Goal: Information Seeking & Learning: Find specific fact

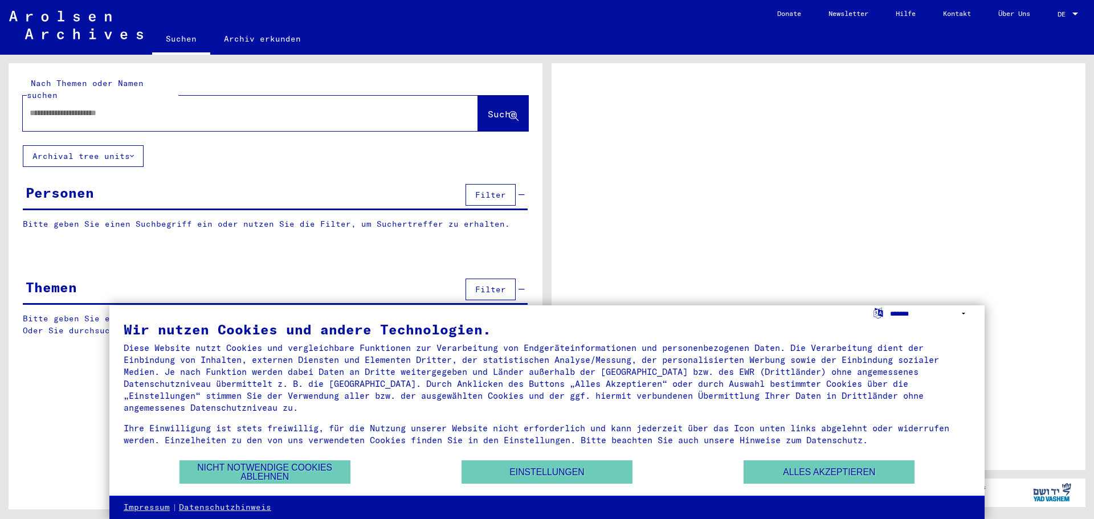
click at [910, 313] on select "**********" at bounding box center [930, 313] width 80 height 17
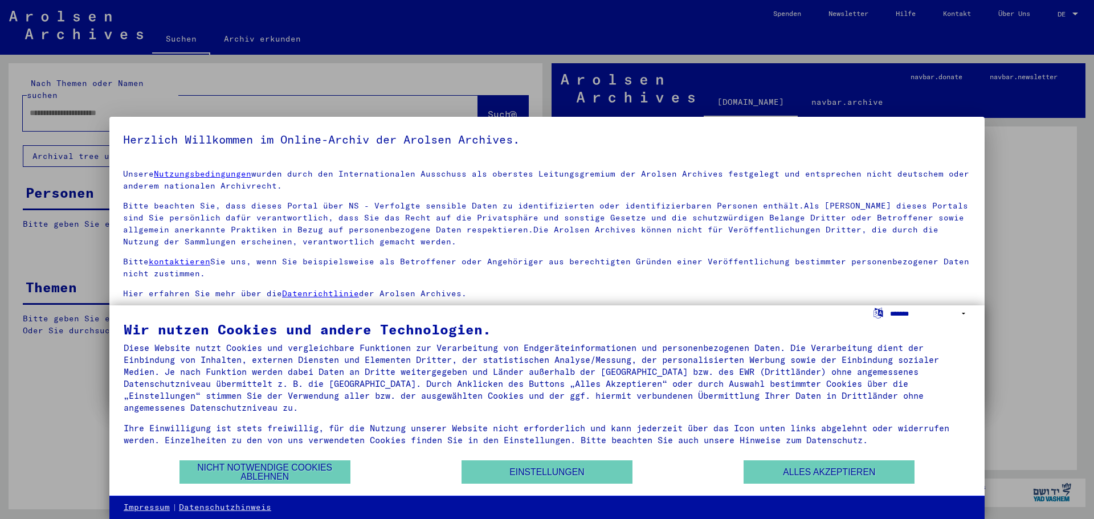
click at [916, 316] on select "**********" at bounding box center [930, 313] width 80 height 17
click at [890, 305] on select "**********" at bounding box center [930, 313] width 80 height 17
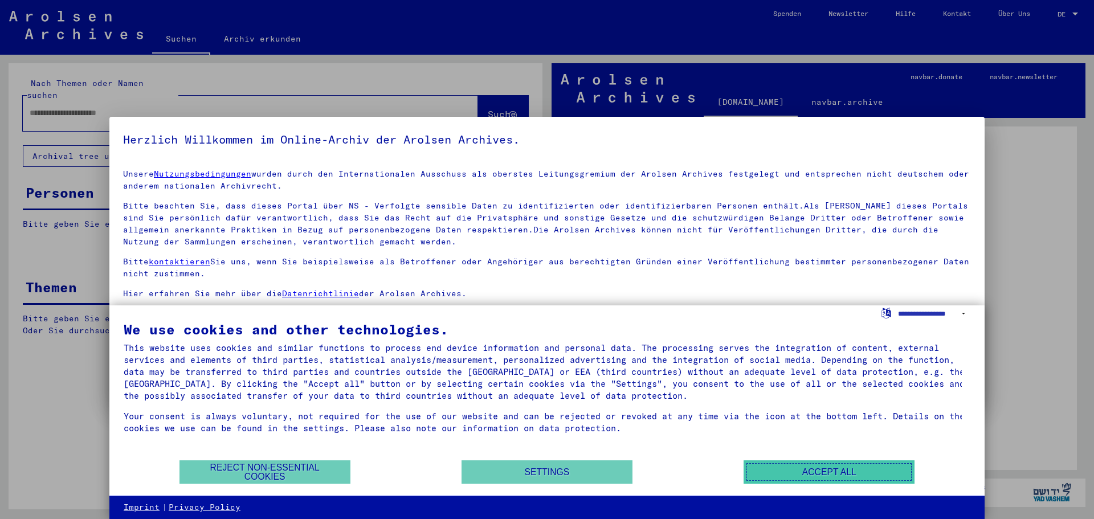
click at [781, 469] on button "Accept all" at bounding box center [829, 471] width 171 height 23
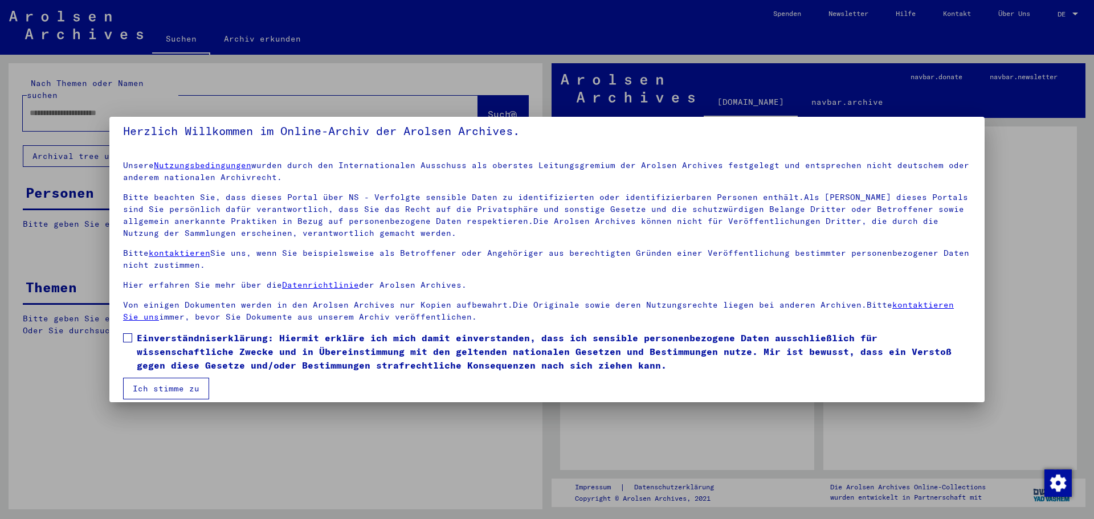
scroll to position [19, 0]
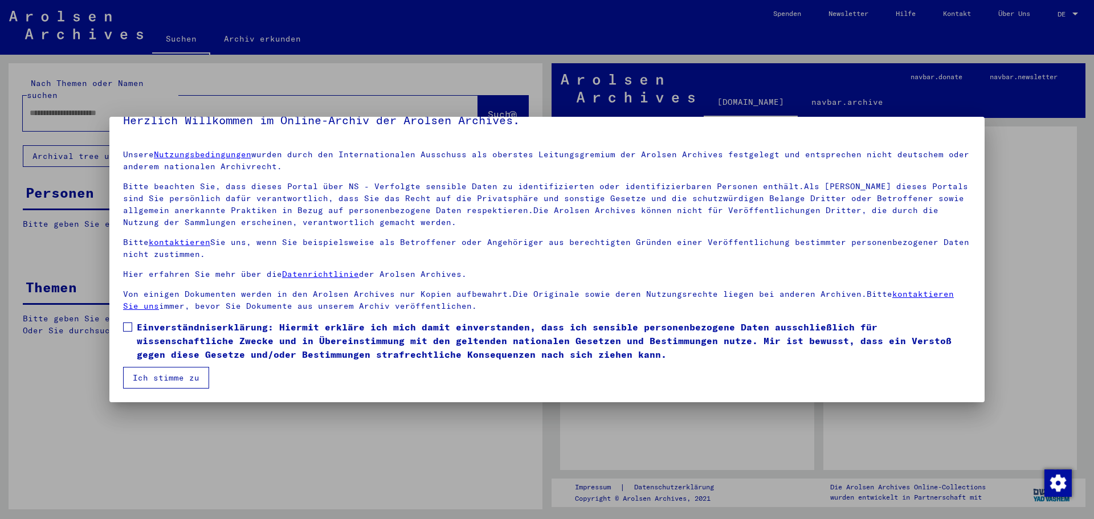
click at [912, 407] on div at bounding box center [547, 259] width 1094 height 519
click at [124, 325] on span at bounding box center [127, 326] width 9 height 9
click at [161, 390] on mat-dialog-container "Herzlich Willkommen im Online-Archiv der Arolsen Archives. Unsere Nutzungsbedin…" at bounding box center [546, 259] width 875 height 285
click at [167, 374] on button "Ich stimme zu" at bounding box center [166, 378] width 86 height 22
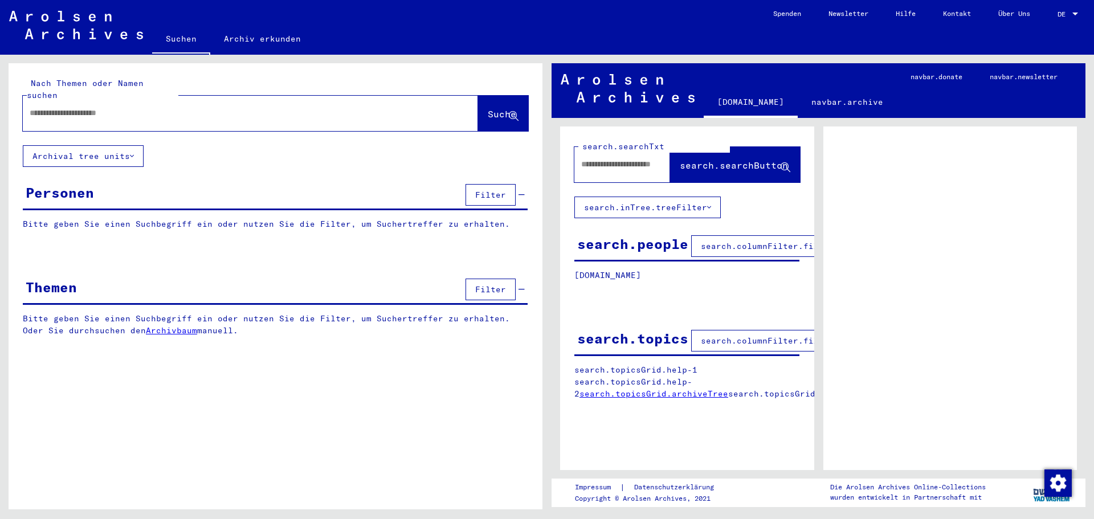
click at [184, 107] on input "text" at bounding box center [240, 113] width 421 height 12
click at [191, 107] on div at bounding box center [237, 113] width 428 height 26
click at [157, 107] on input "text" at bounding box center [240, 113] width 421 height 12
paste input "**********"
type input "**********"
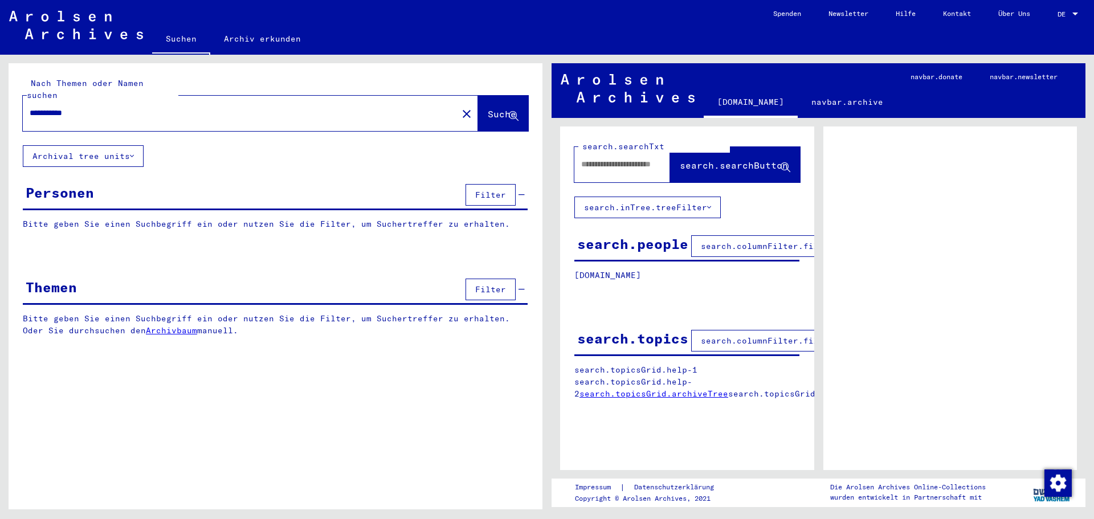
click at [486, 96] on button "Suche" at bounding box center [503, 113] width 50 height 35
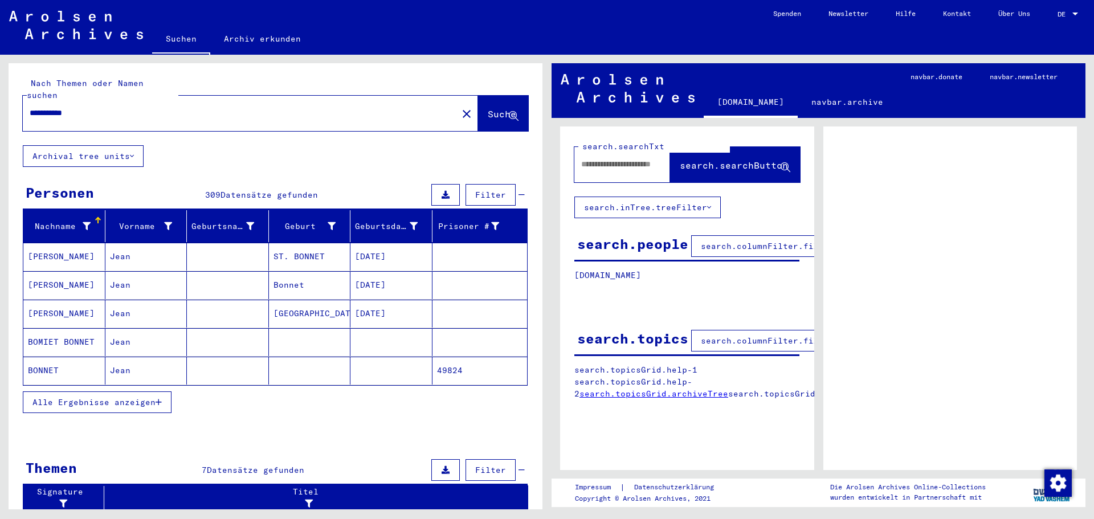
click at [130, 145] on button "Archival tree units" at bounding box center [83, 156] width 121 height 22
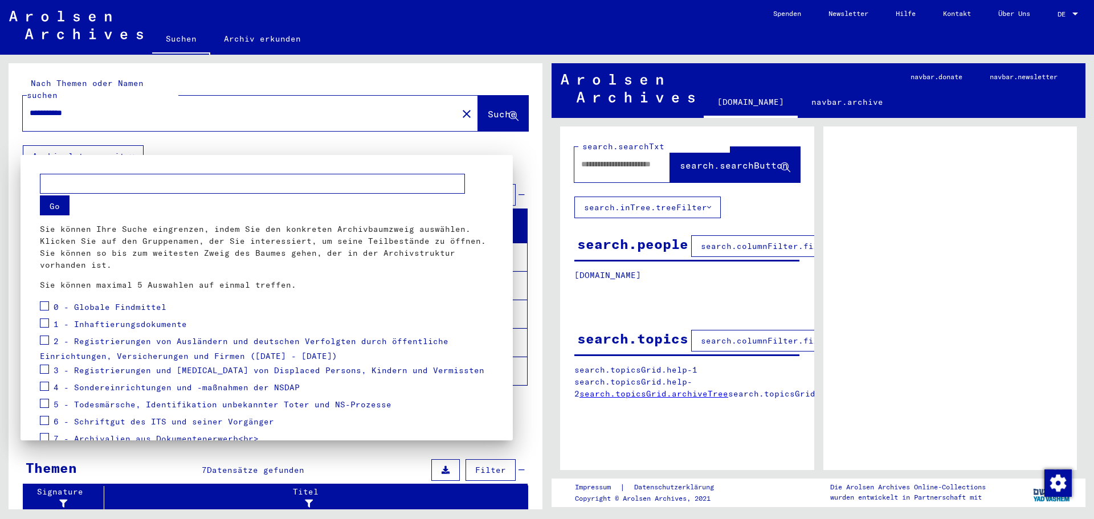
click at [187, 134] on div at bounding box center [547, 259] width 1094 height 519
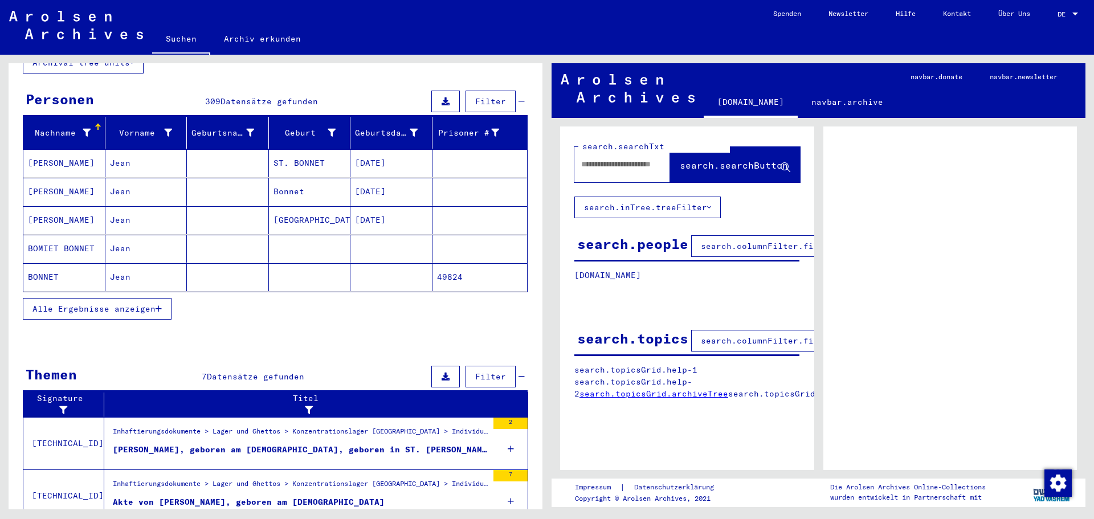
scroll to position [114, 0]
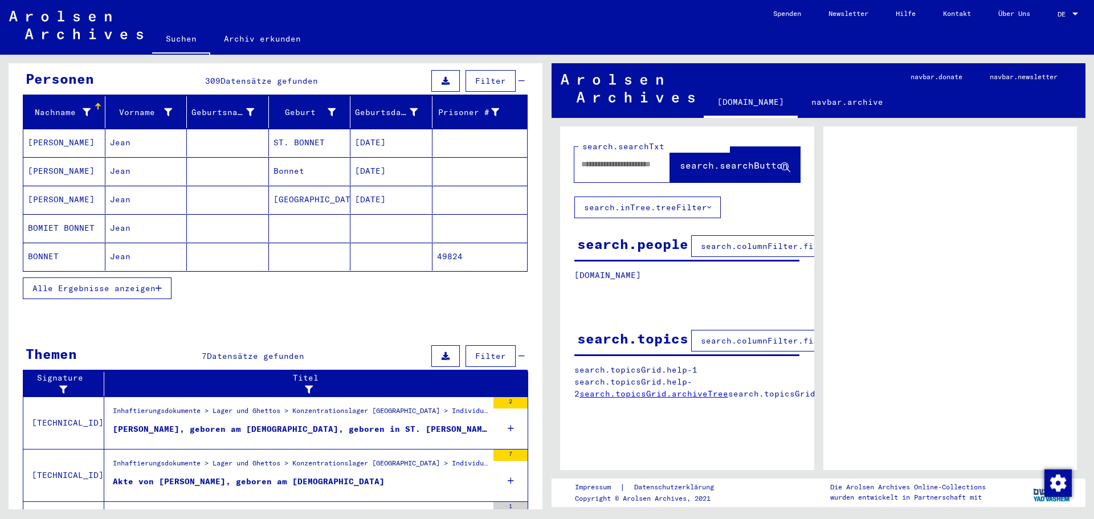
click at [123, 283] on span "Alle Ergebnisse anzeigen" at bounding box center [93, 288] width 123 height 10
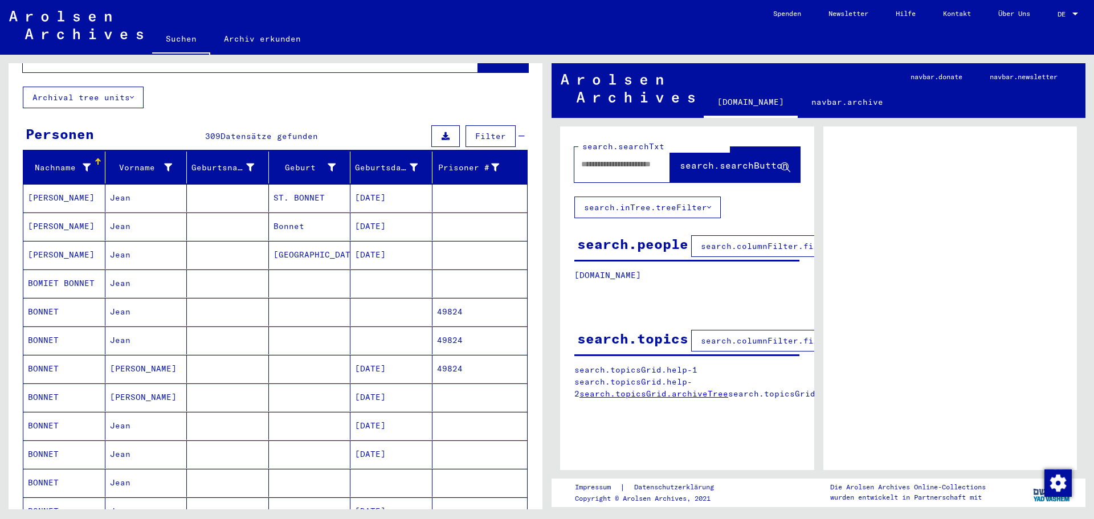
scroll to position [57, 0]
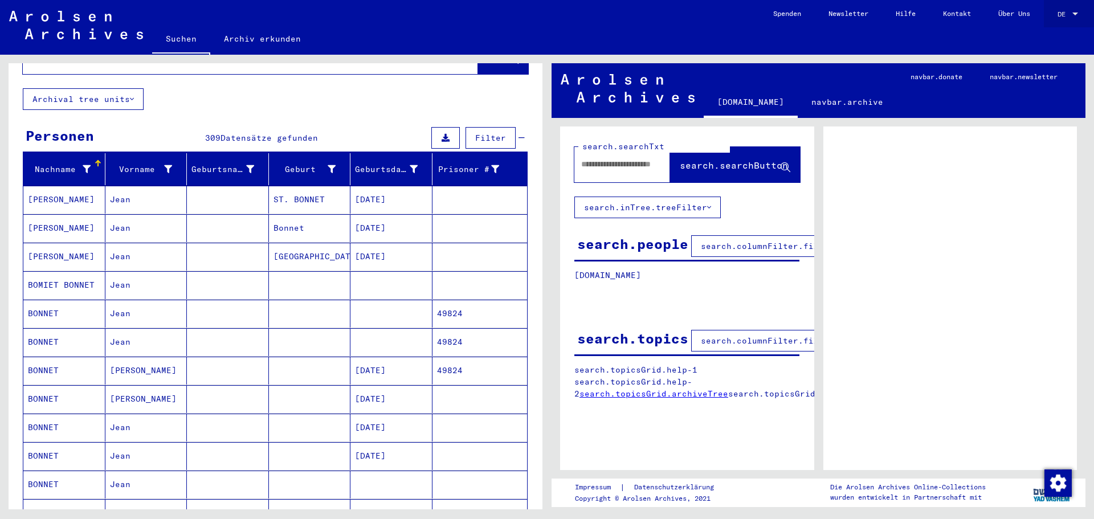
click at [1068, 13] on span "DE" at bounding box center [1063, 14] width 13 height 8
click at [1053, 25] on span "English" at bounding box center [1055, 20] width 46 height 21
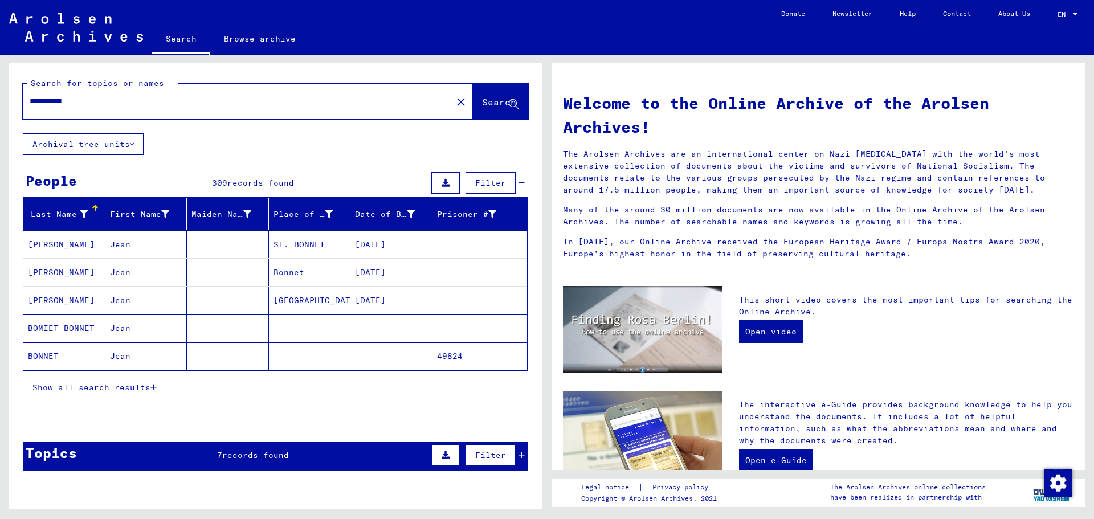
click at [77, 387] on span "Show all search results" at bounding box center [91, 387] width 118 height 10
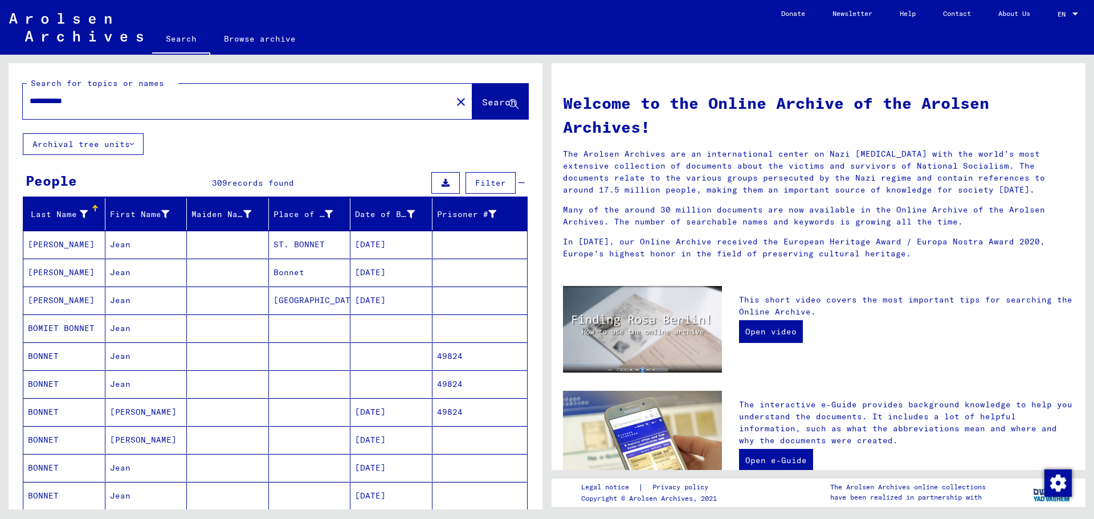
click at [475, 187] on span "Filter" at bounding box center [490, 183] width 31 height 10
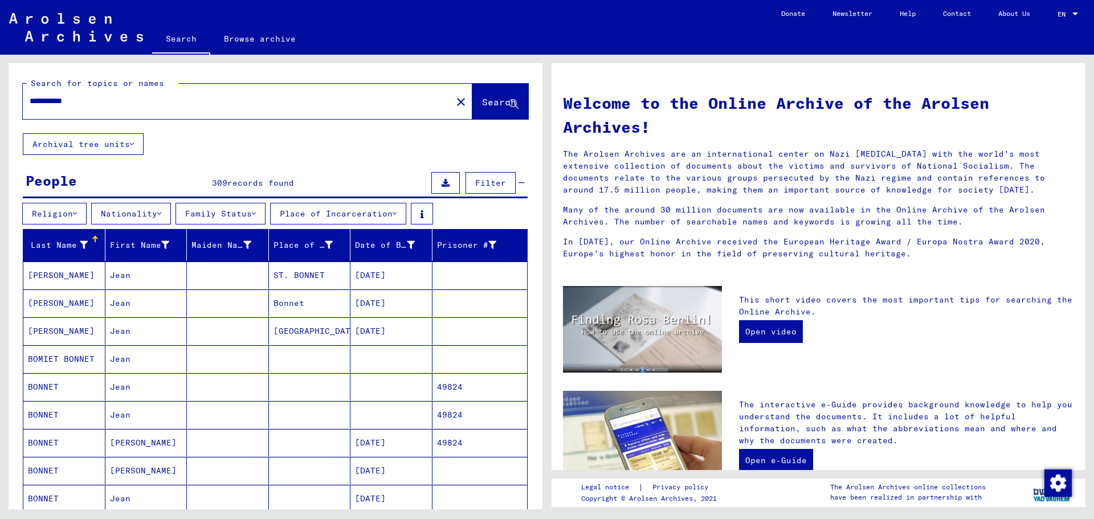
click at [354, 213] on button "Place of Incarceration" at bounding box center [338, 214] width 136 height 22
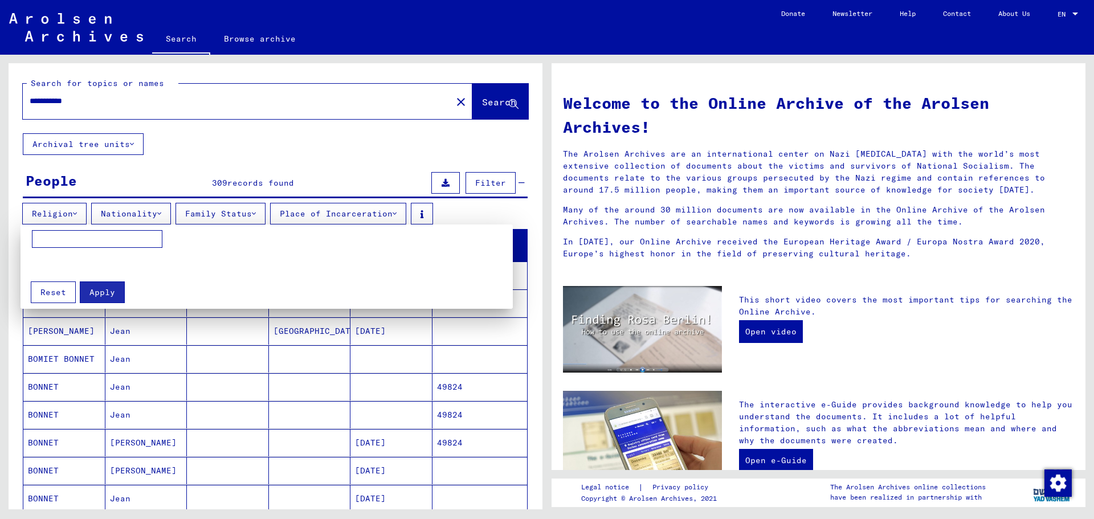
click at [88, 242] on input at bounding box center [97, 239] width 130 height 18
click at [101, 239] on input "****" at bounding box center [97, 239] width 130 height 18
click at [102, 239] on input "****" at bounding box center [97, 239] width 130 height 18
paste input "******"
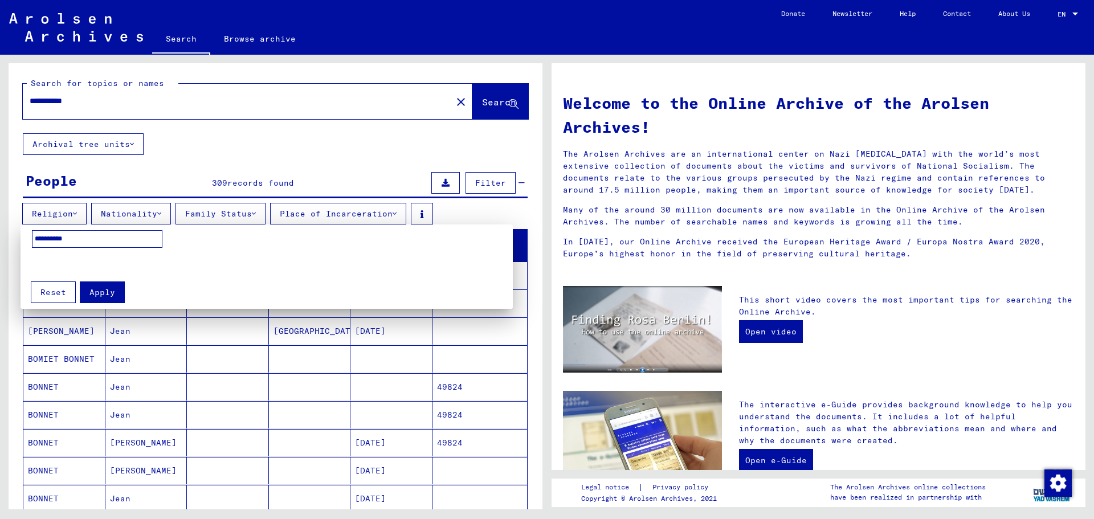
type input "**********"
click at [106, 292] on span "Apply" at bounding box center [102, 292] width 26 height 10
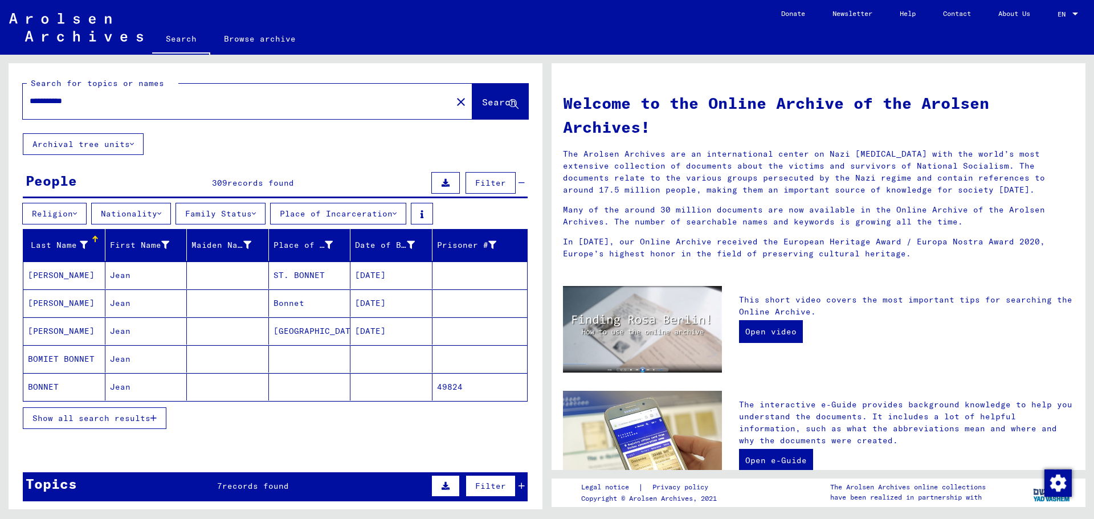
click at [137, 424] on button "Show all search results" at bounding box center [95, 418] width 144 height 22
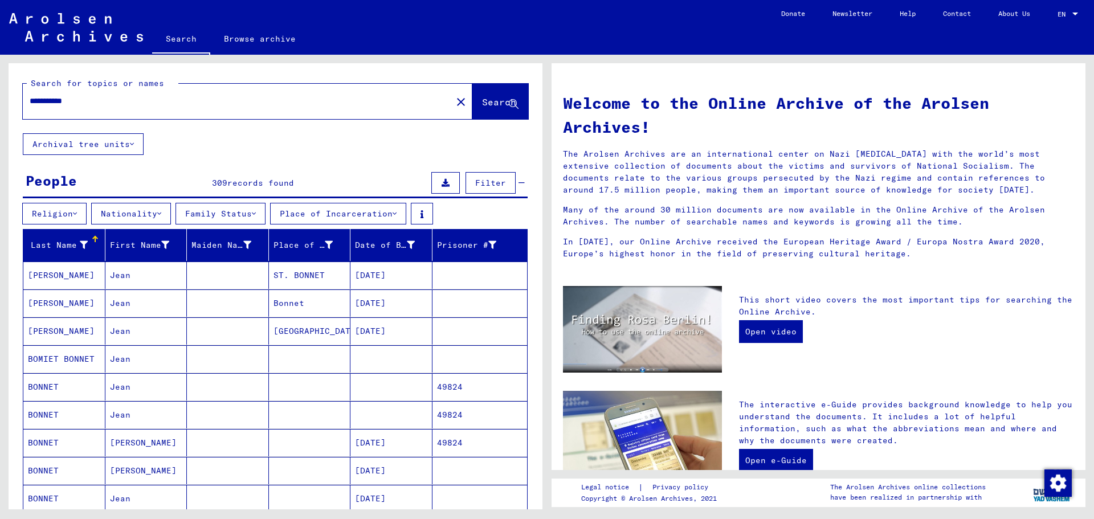
click at [136, 210] on button "Nationality" at bounding box center [131, 214] width 80 height 22
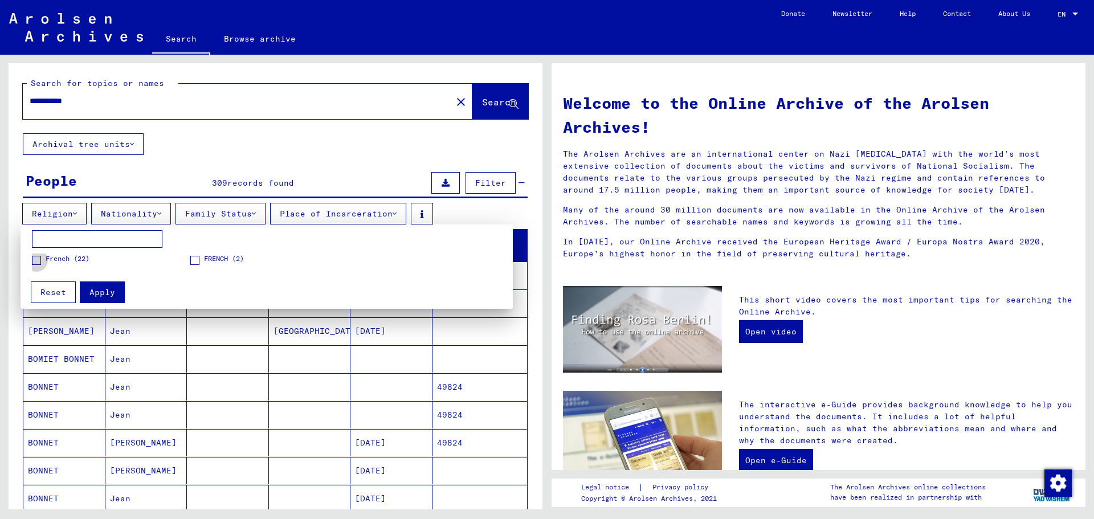
click at [32, 259] on span at bounding box center [36, 260] width 9 height 9
click at [193, 258] on span at bounding box center [194, 260] width 9 height 9
click at [101, 295] on span "Apply" at bounding box center [102, 292] width 26 height 10
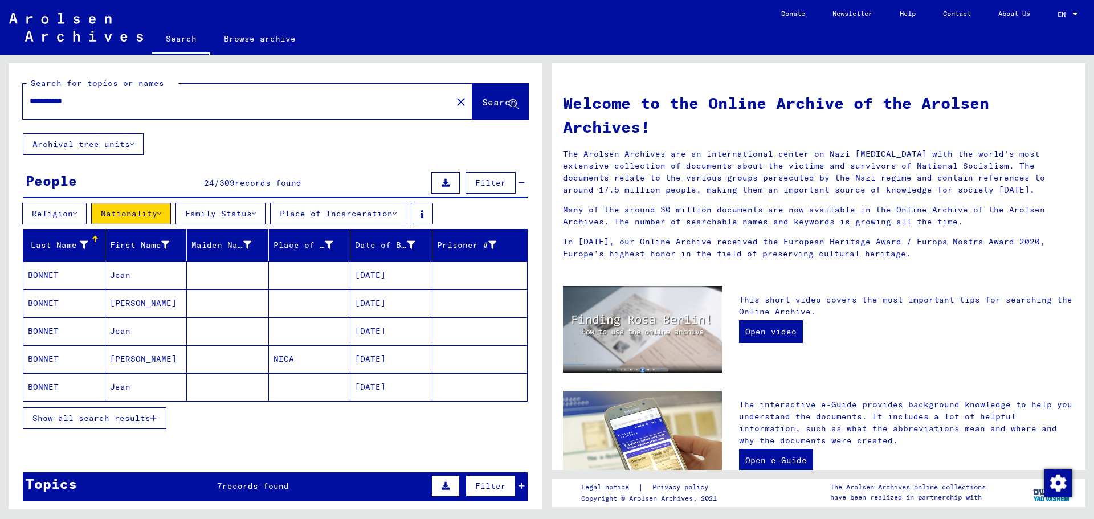
click at [397, 214] on icon at bounding box center [395, 214] width 4 height 8
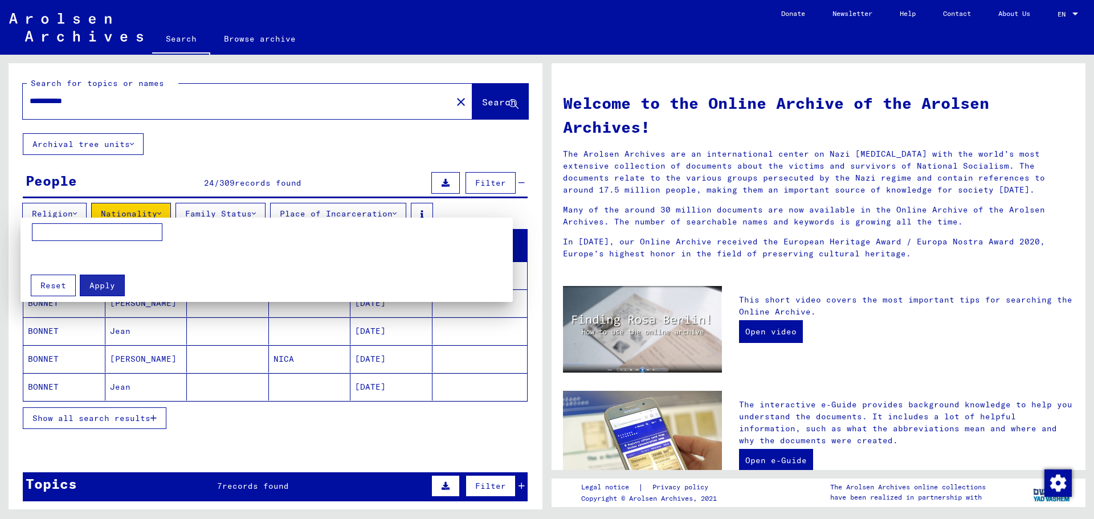
click at [81, 240] on input at bounding box center [97, 232] width 130 height 18
click at [468, 202] on div at bounding box center [547, 259] width 1094 height 519
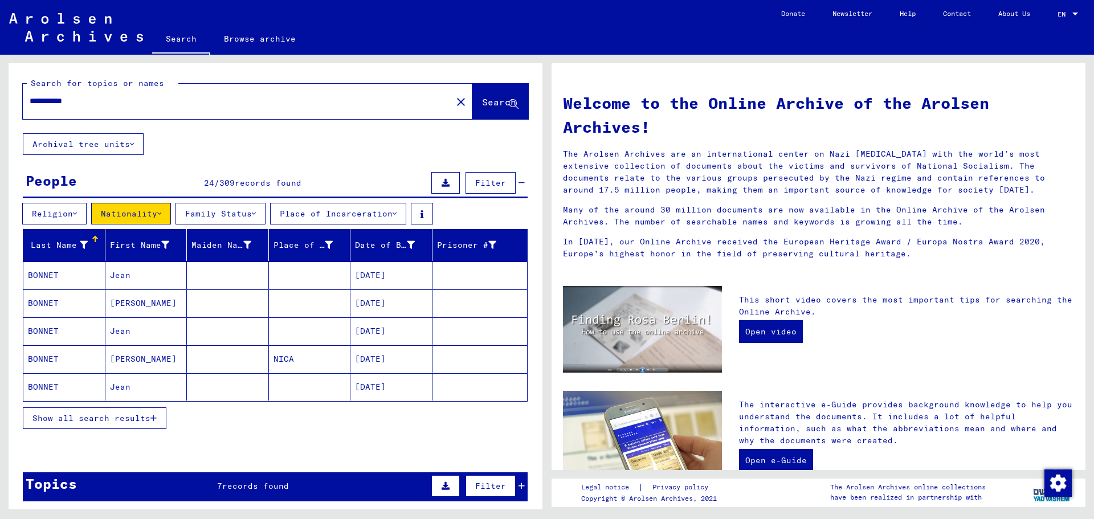
click at [119, 419] on span "Show all search results" at bounding box center [91, 418] width 118 height 10
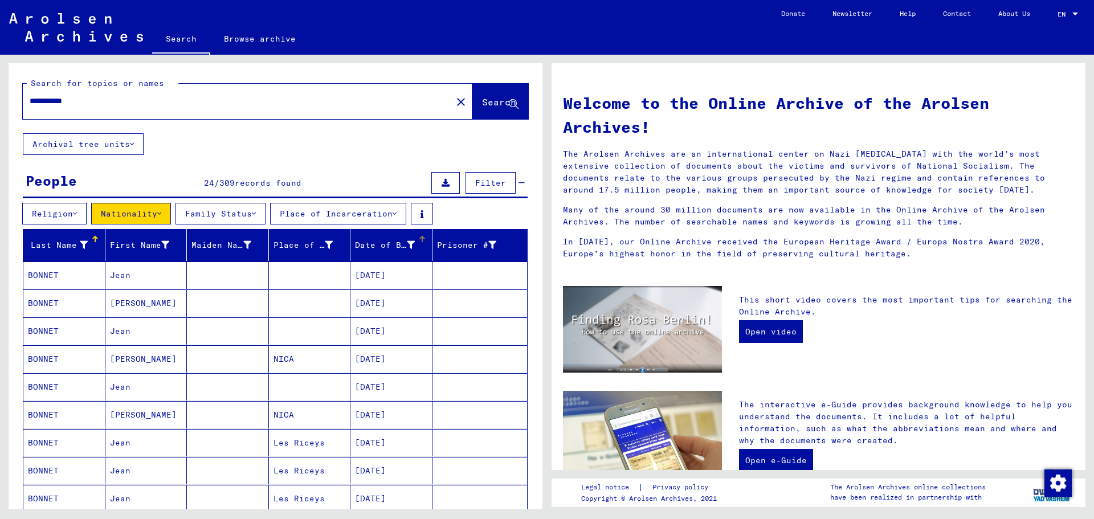
click at [407, 244] on icon at bounding box center [411, 245] width 8 height 8
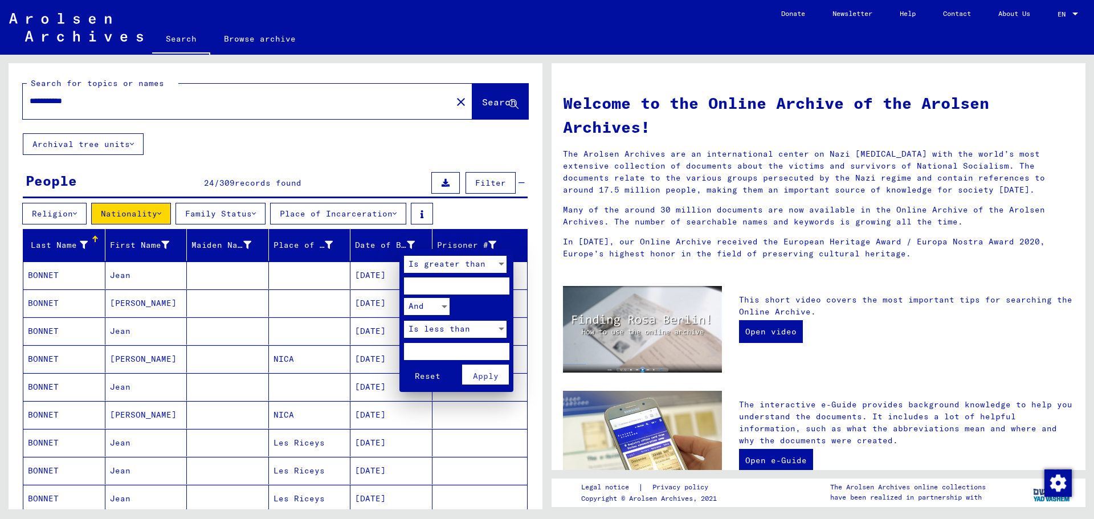
click at [458, 282] on input "number" at bounding box center [456, 285] width 105 height 17
click at [486, 262] on div "Is greater than" at bounding box center [450, 264] width 92 height 17
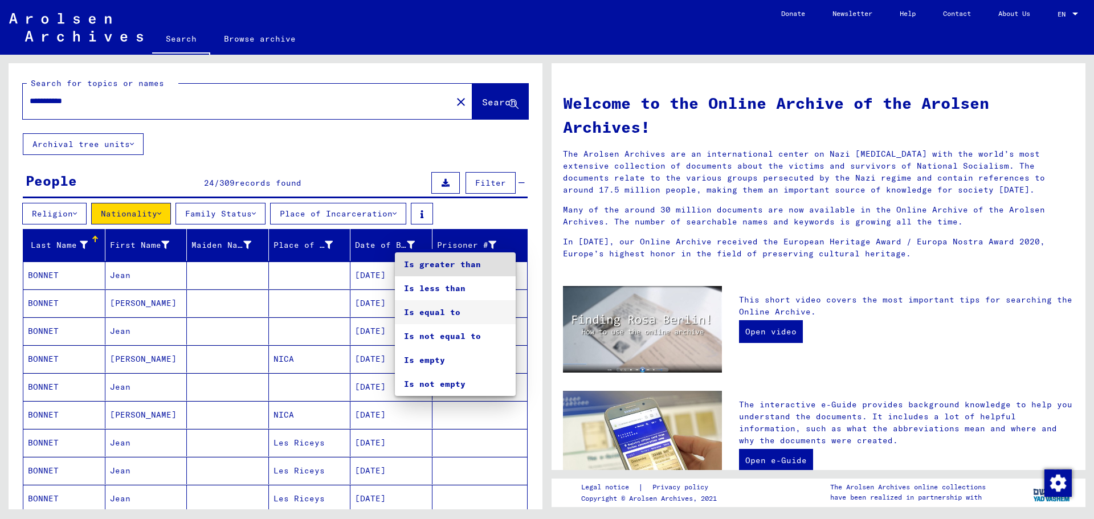
click at [446, 309] on span "Is equal to" at bounding box center [455, 312] width 103 height 24
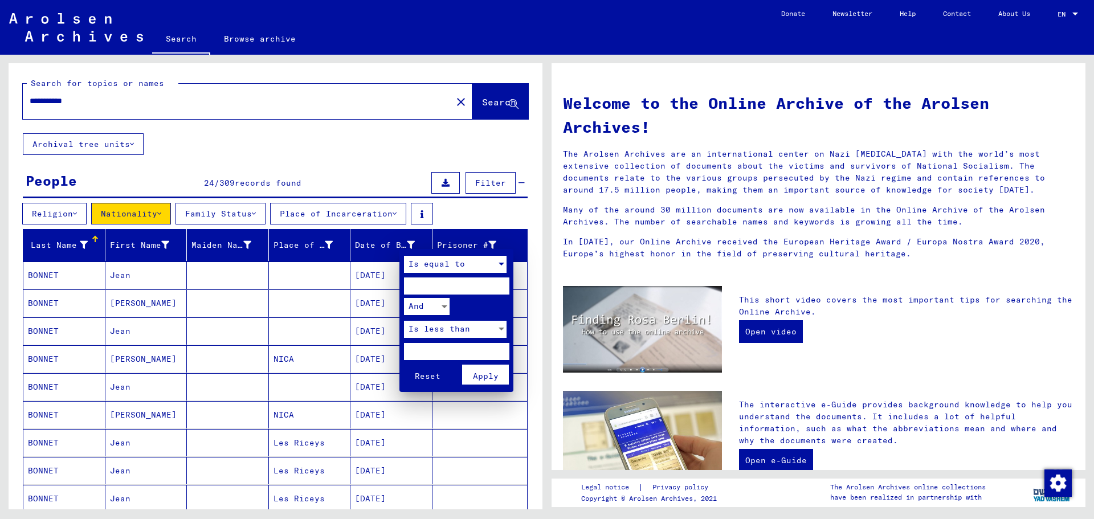
click at [440, 282] on input "number" at bounding box center [456, 285] width 105 height 17
type input "****"
click at [488, 377] on span "Apply" at bounding box center [486, 376] width 26 height 10
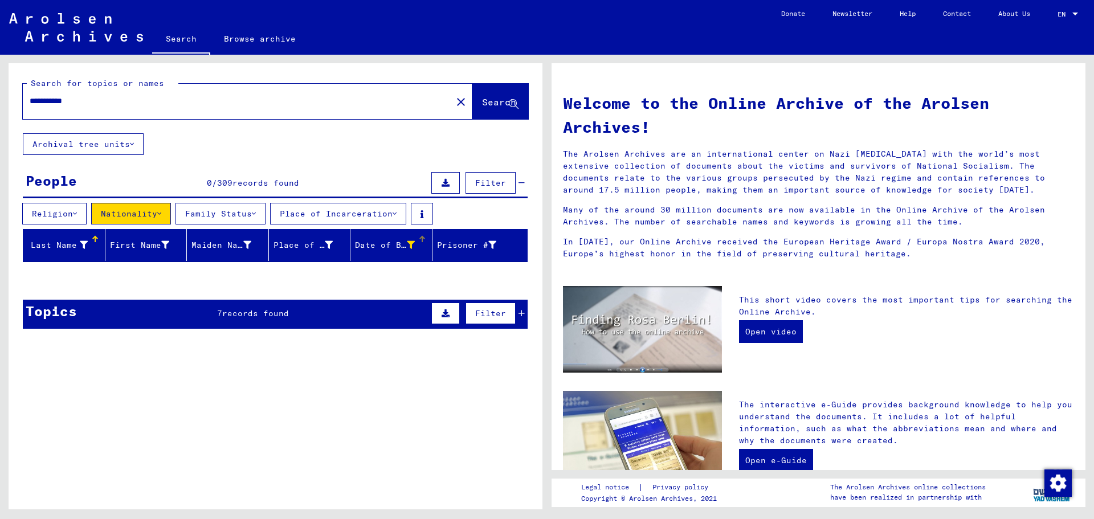
click at [408, 242] on div "Date of Birth" at bounding box center [386, 245] width 63 height 12
click at [397, 245] on div "Date of Birth" at bounding box center [385, 245] width 60 height 12
click at [365, 247] on div "Date of Birth" at bounding box center [385, 245] width 60 height 12
click at [419, 240] on div at bounding box center [422, 239] width 7 height 7
click at [407, 243] on icon at bounding box center [411, 245] width 8 height 8
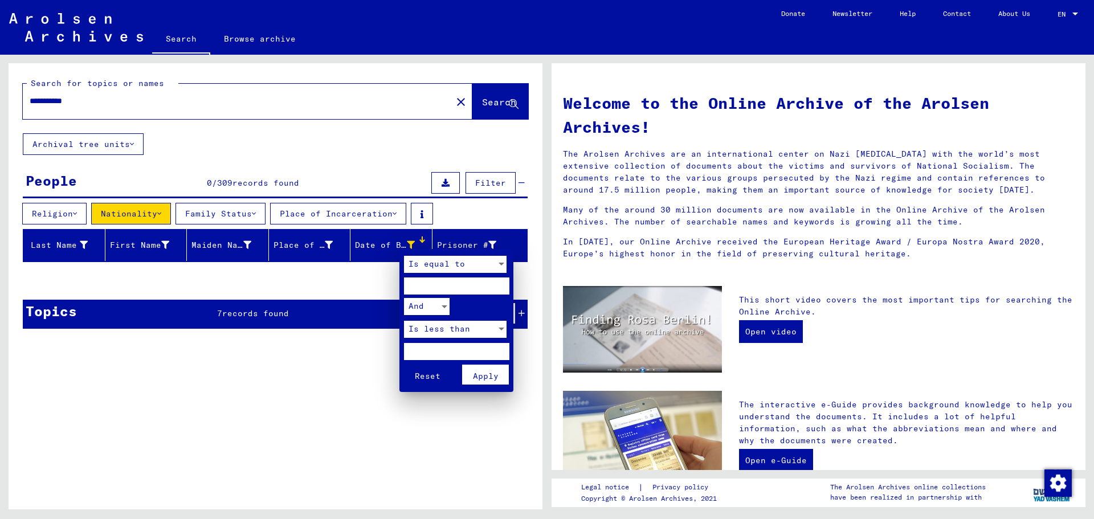
drag, startPoint x: 457, startPoint y: 285, endPoint x: 392, endPoint y: 285, distance: 65.0
click at [392, 285] on div "Is equal to **** And Is less than Reset Apply" at bounding box center [547, 259] width 1094 height 519
click at [424, 366] on button "Reset" at bounding box center [427, 375] width 47 height 20
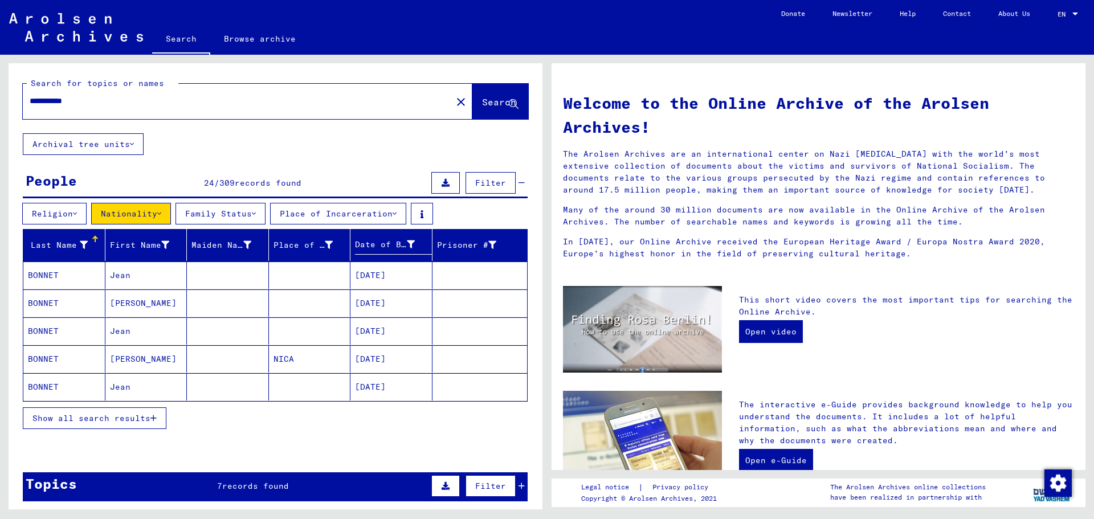
click at [383, 213] on button "Place of Incarceration" at bounding box center [338, 214] width 136 height 22
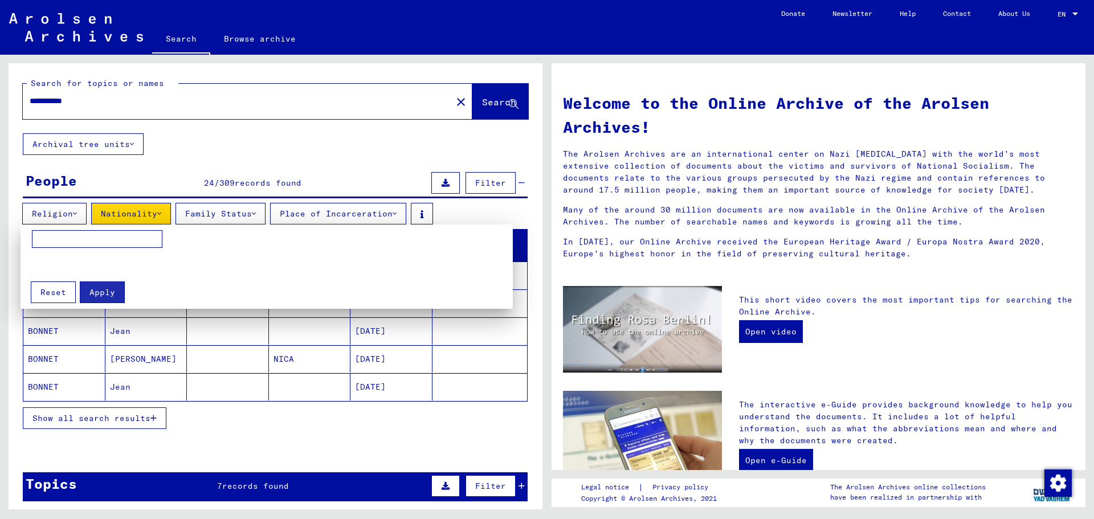
click at [386, 210] on div at bounding box center [547, 259] width 1094 height 519
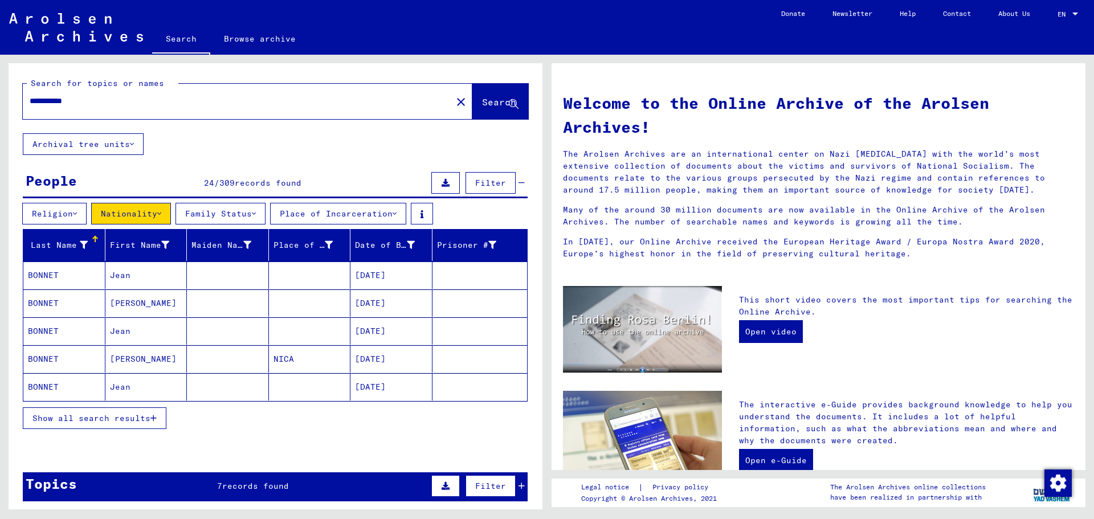
click at [97, 416] on span "Show all search results" at bounding box center [91, 418] width 118 height 10
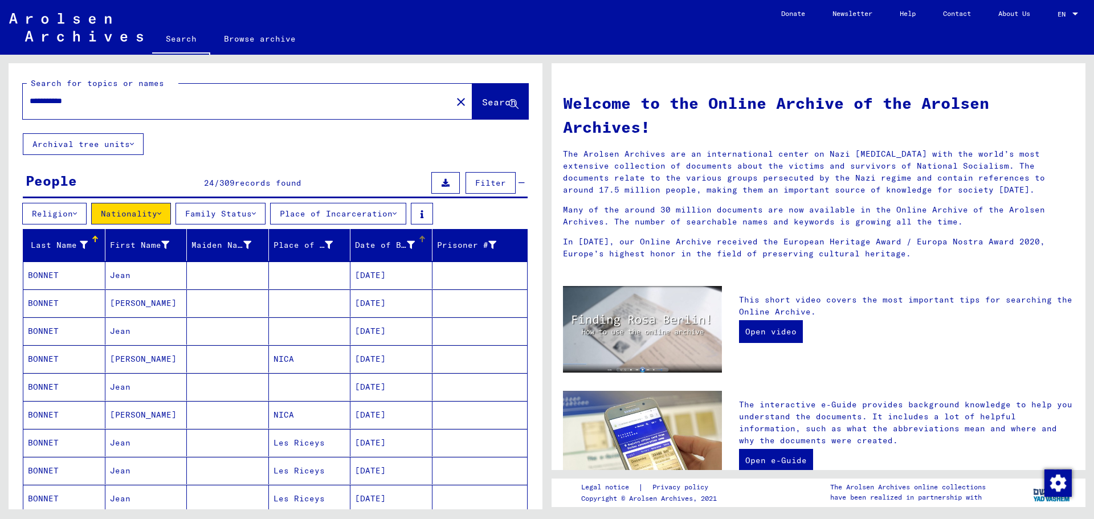
click at [376, 242] on div "Date of Birth" at bounding box center [385, 245] width 60 height 12
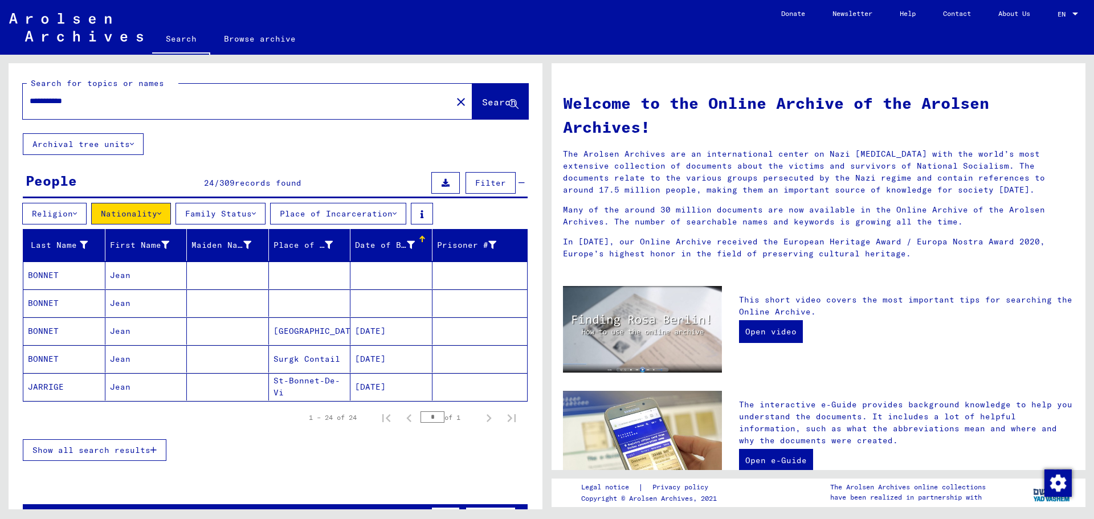
click at [366, 243] on div "Date of Birth" at bounding box center [385, 245] width 60 height 12
click at [379, 243] on div "Date of Birth" at bounding box center [385, 245] width 60 height 12
click at [145, 448] on span "Show all search results" at bounding box center [91, 450] width 118 height 10
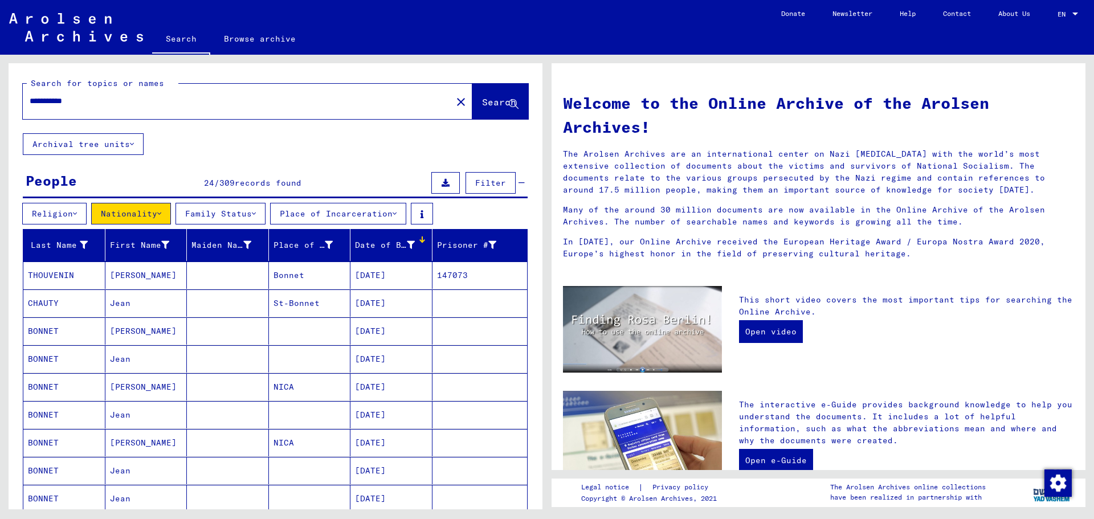
click at [65, 219] on button "Religion" at bounding box center [54, 214] width 64 height 22
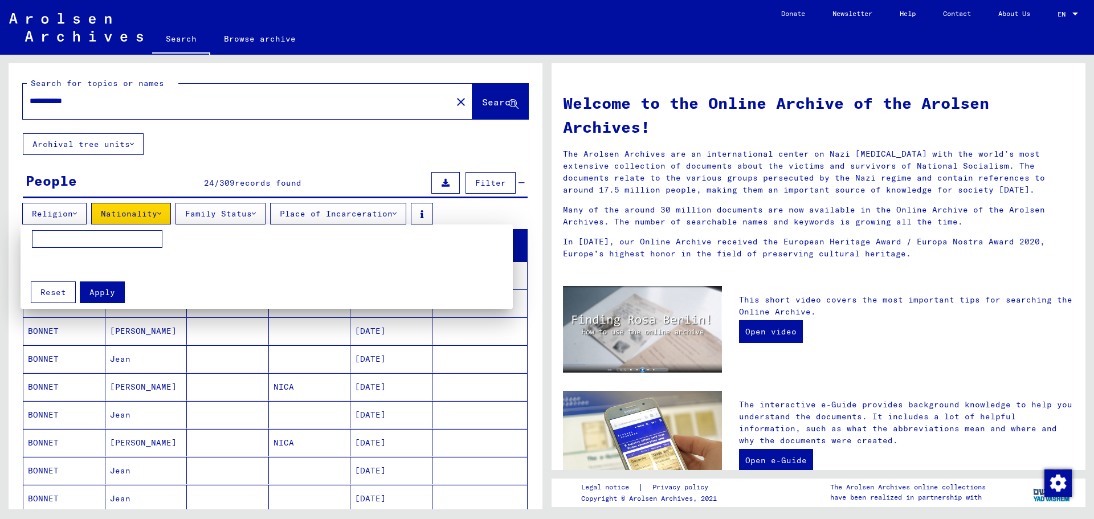
click at [355, 146] on div at bounding box center [547, 259] width 1094 height 519
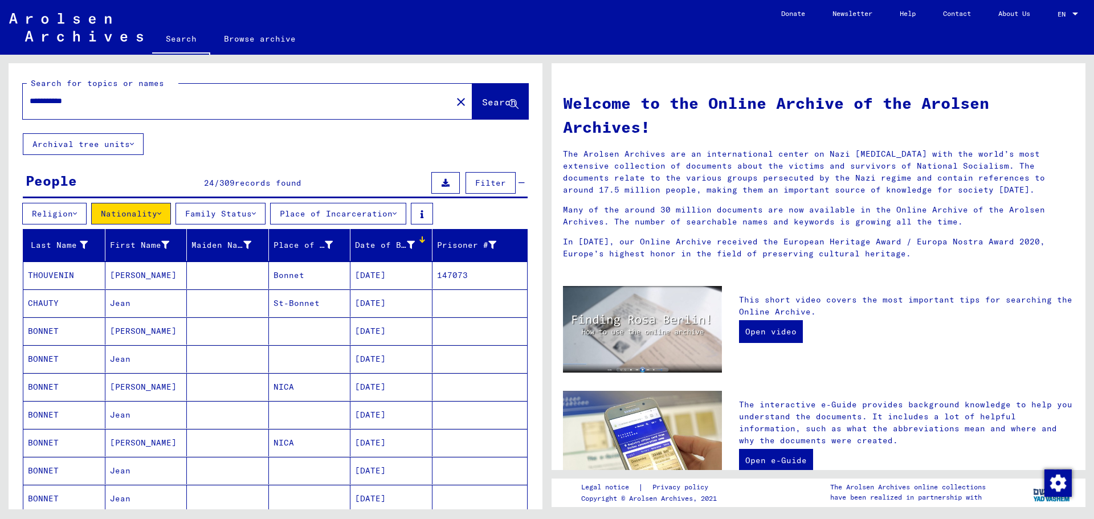
click at [518, 180] on icon at bounding box center [521, 183] width 6 height 8
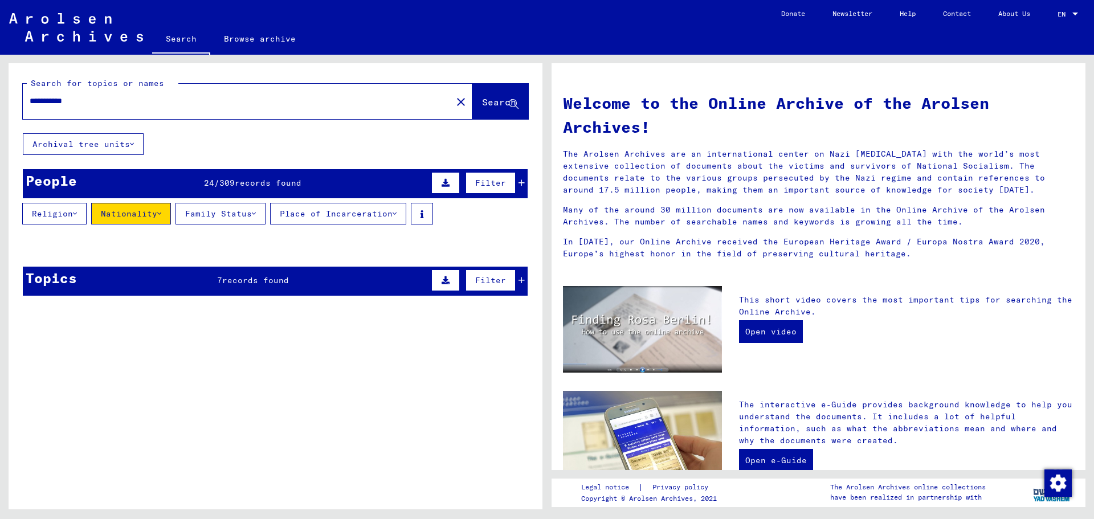
click at [518, 180] on icon at bounding box center [521, 183] width 6 height 8
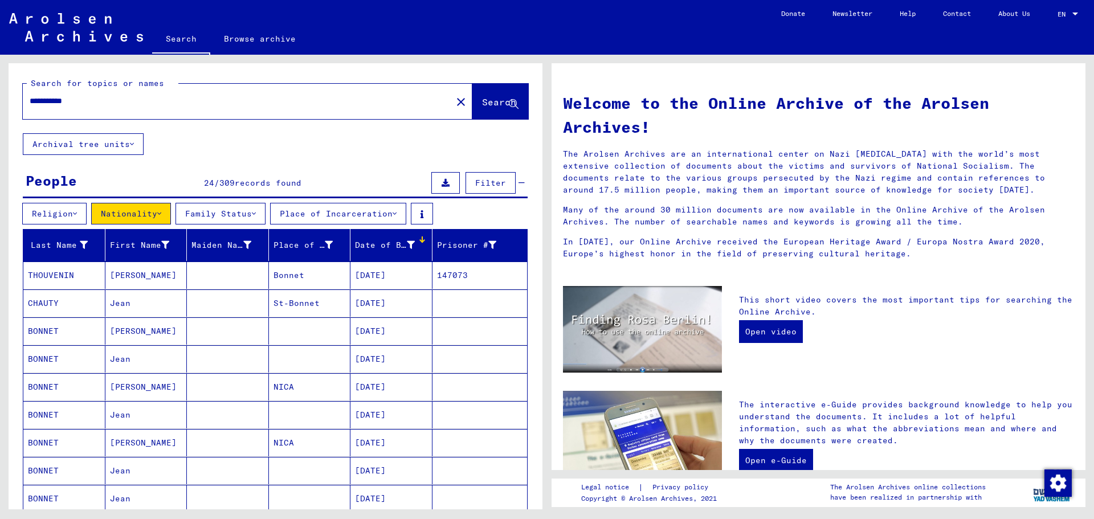
click at [442, 181] on icon at bounding box center [446, 183] width 8 height 8
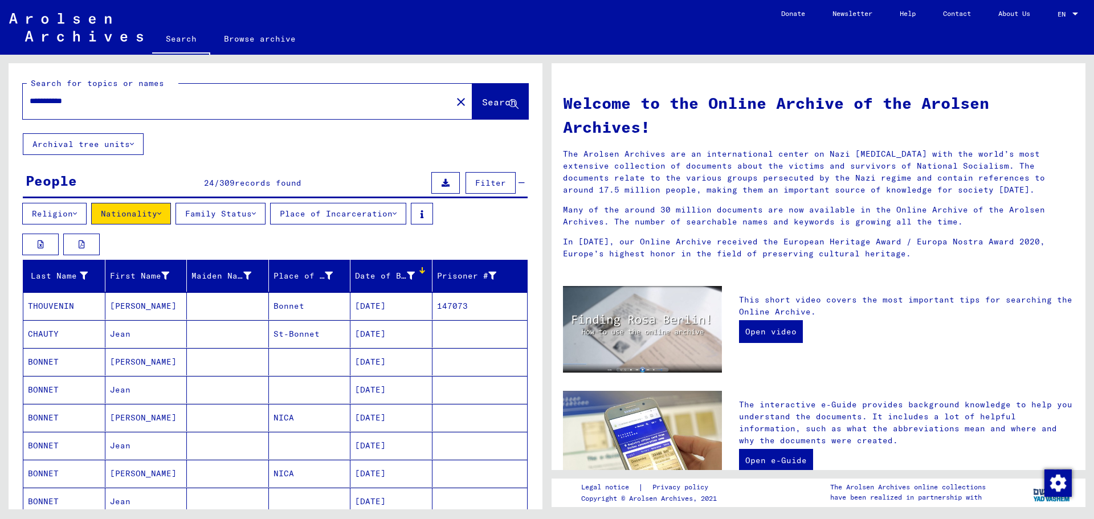
click at [442, 179] on icon at bounding box center [446, 183] width 8 height 8
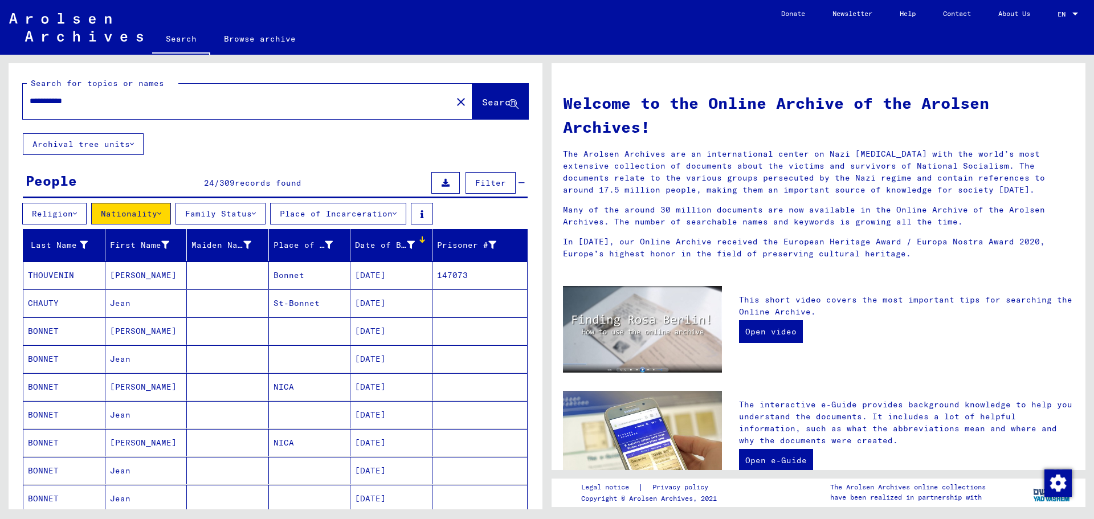
click at [442, 179] on icon at bounding box center [446, 183] width 8 height 8
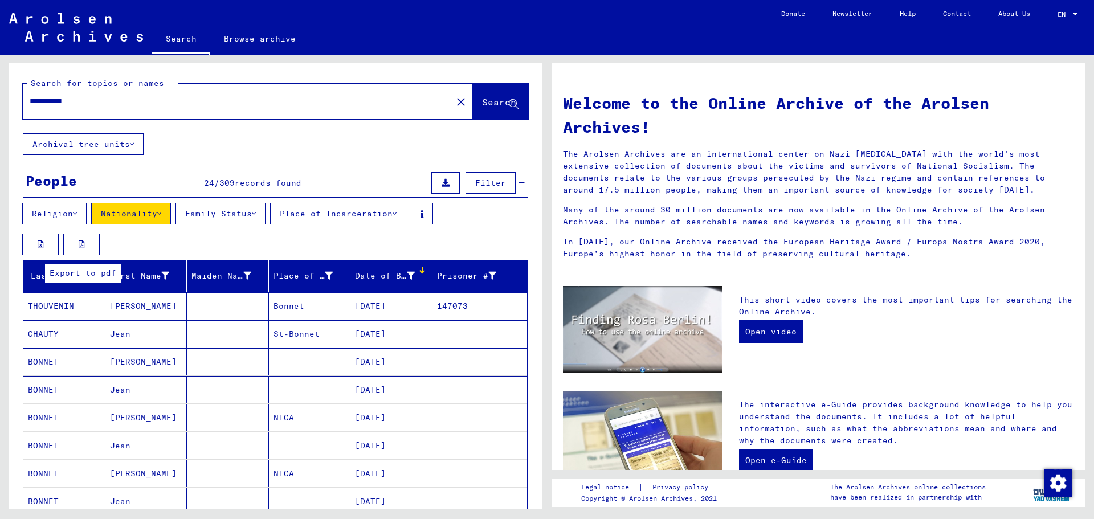
click at [77, 247] on button at bounding box center [81, 245] width 36 height 22
click at [248, 221] on button "Family Status" at bounding box center [220, 214] width 90 height 22
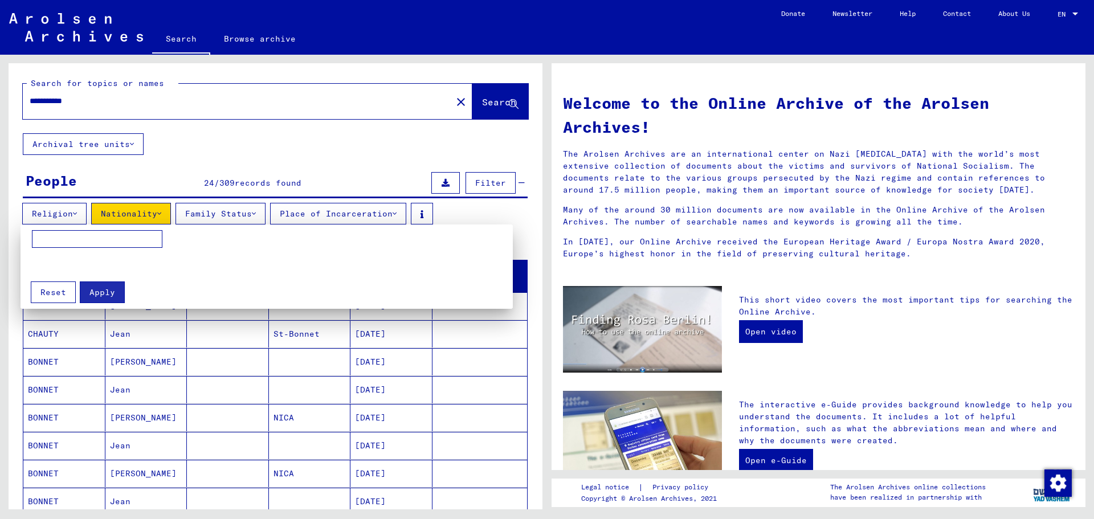
click at [73, 239] on input at bounding box center [97, 239] width 130 height 18
type input "******"
click at [103, 290] on span "Apply" at bounding box center [102, 292] width 26 height 10
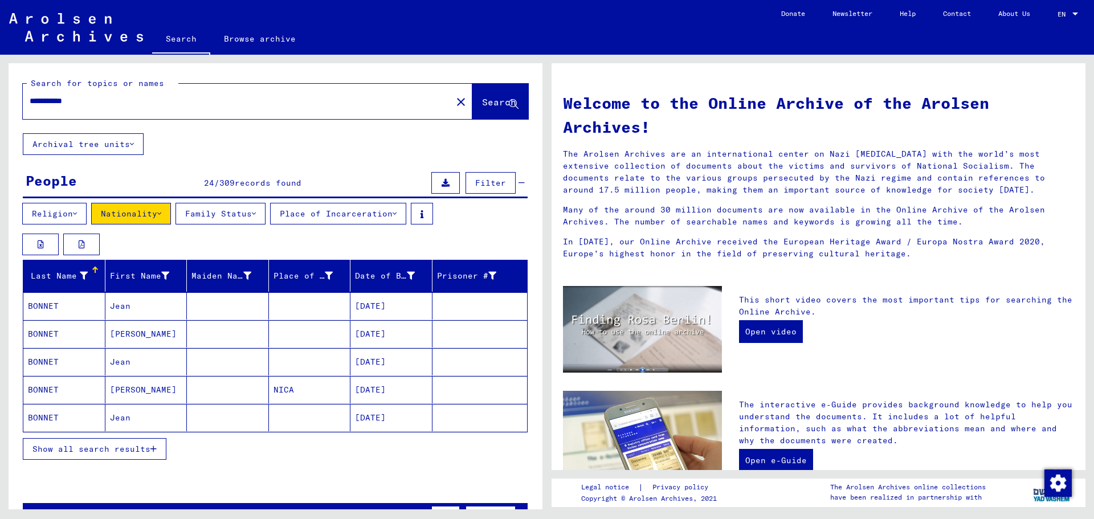
click at [152, 448] on icon "button" at bounding box center [153, 449] width 6 height 8
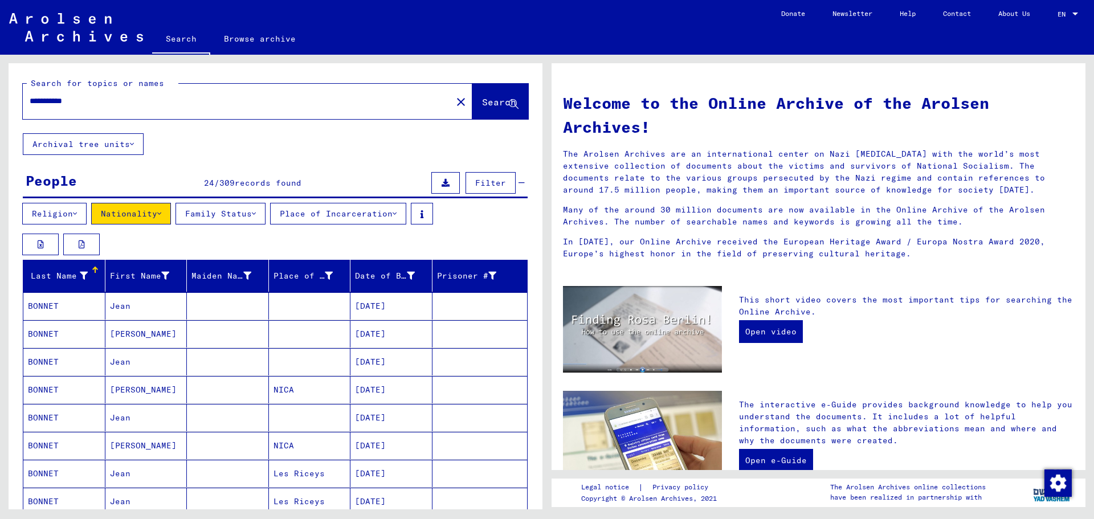
click at [208, 217] on button "Family Status" at bounding box center [220, 214] width 90 height 22
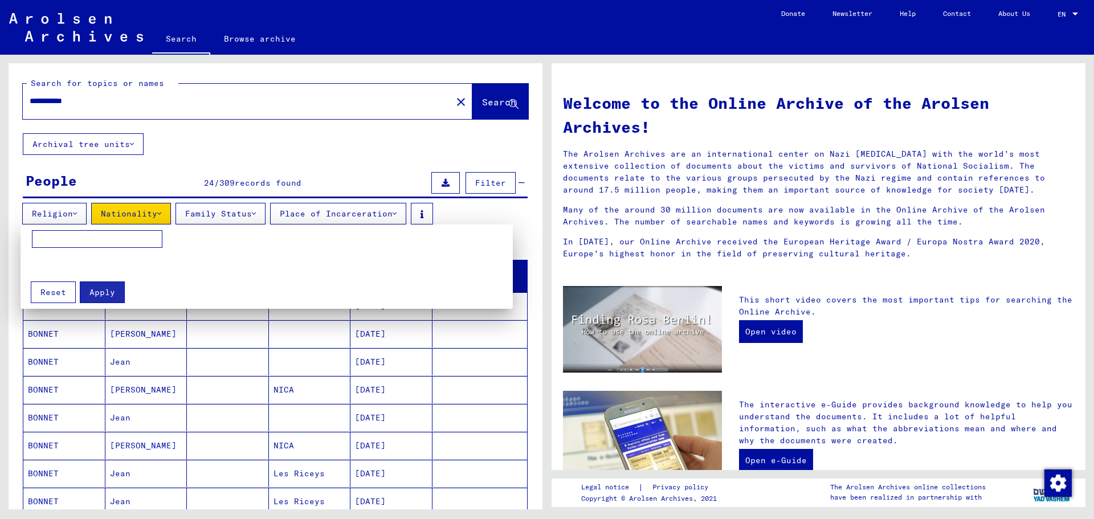
click at [478, 215] on div at bounding box center [547, 259] width 1094 height 519
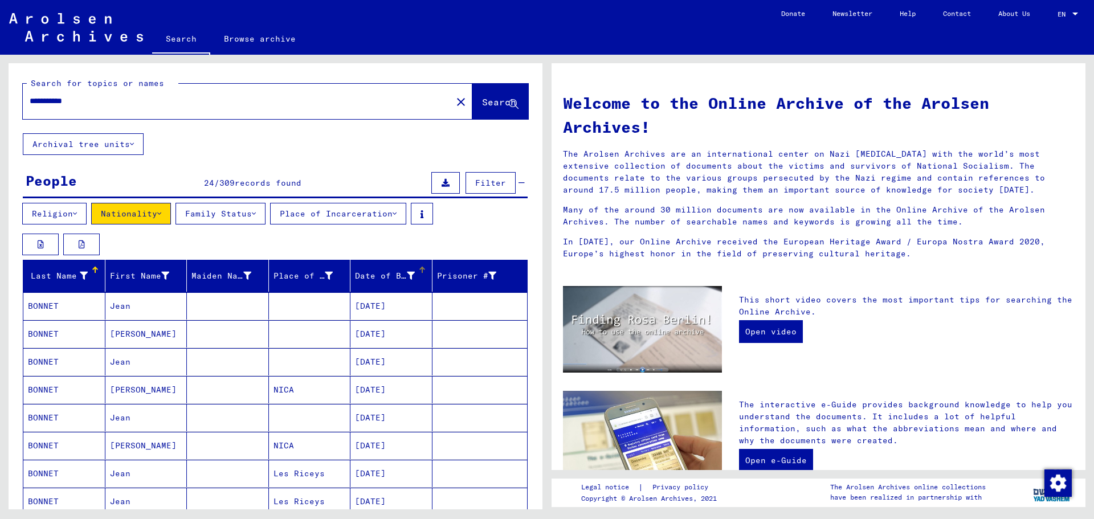
click at [390, 277] on div "Date of Birth" at bounding box center [385, 276] width 60 height 12
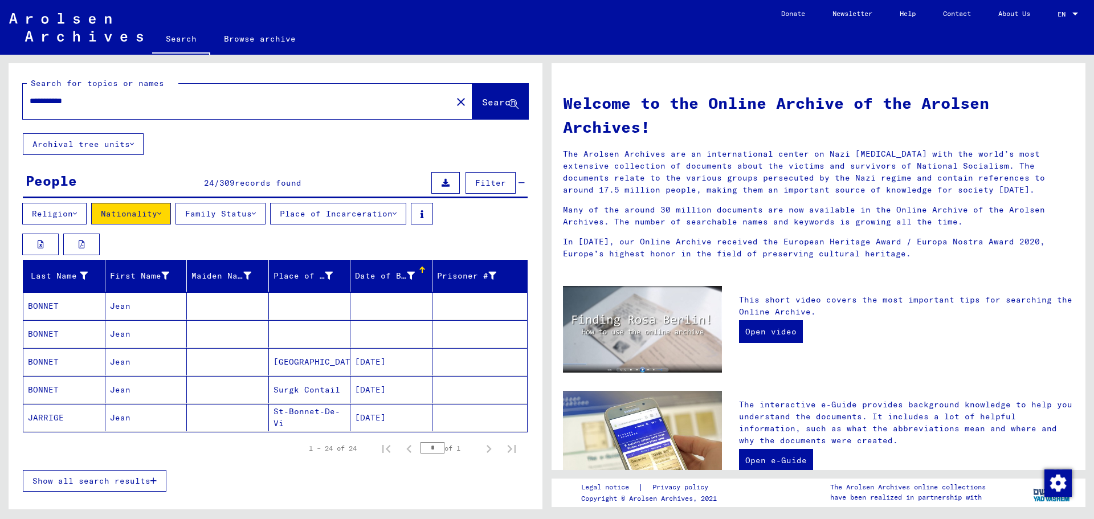
click at [407, 275] on icon at bounding box center [411, 276] width 8 height 8
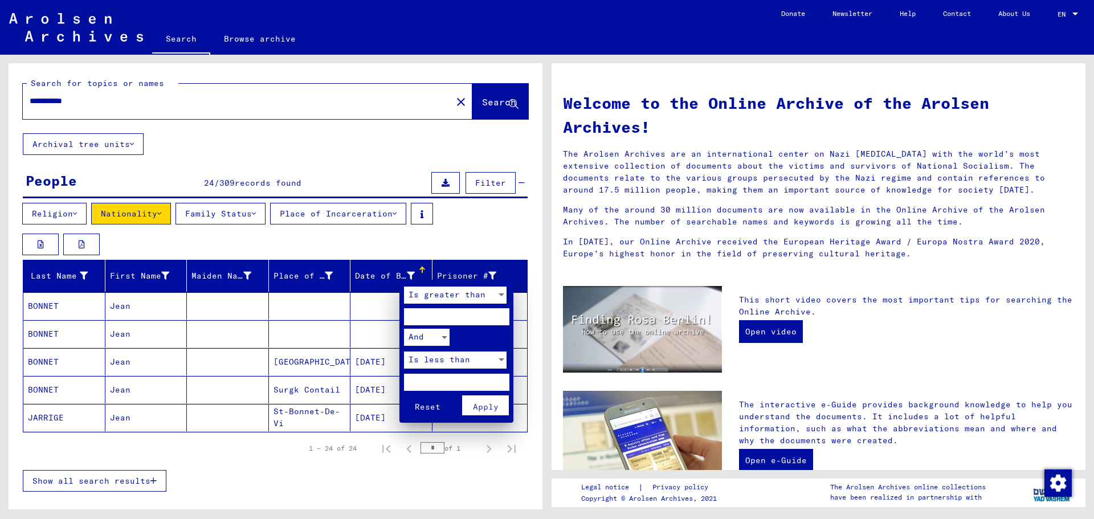
click at [456, 315] on input "number" at bounding box center [456, 316] width 105 height 17
type input "****"
click at [457, 382] on input "number" at bounding box center [456, 382] width 105 height 17
type input "****"
click at [481, 403] on span "Apply" at bounding box center [486, 407] width 26 height 10
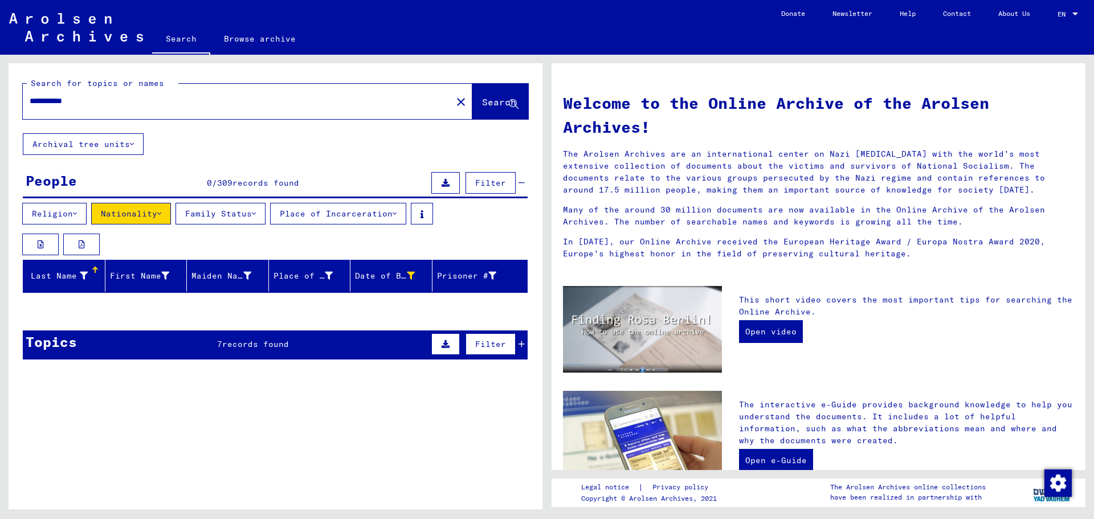
click at [85, 32] on img at bounding box center [76, 27] width 134 height 28
